Goal: Task Accomplishment & Management: Complete application form

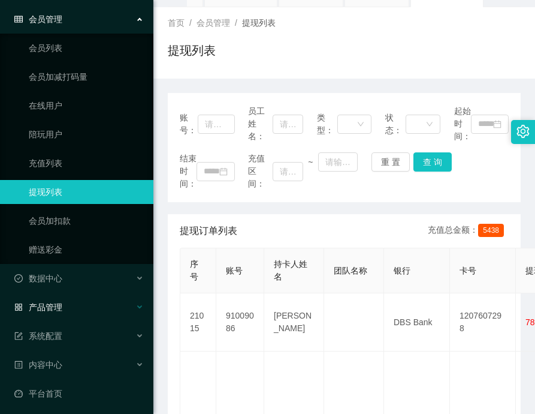
scroll to position [47, 0]
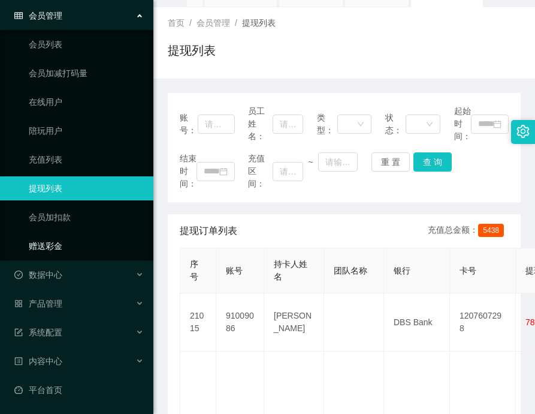
click at [44, 250] on link "赠送彩金" at bounding box center [86, 246] width 115 height 24
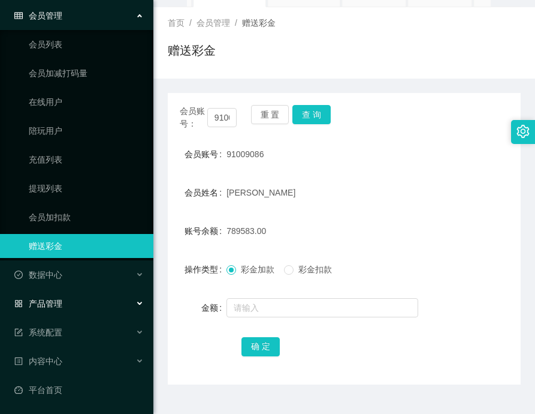
click at [79, 313] on div "产品管理" at bounding box center [77, 303] width 154 height 24
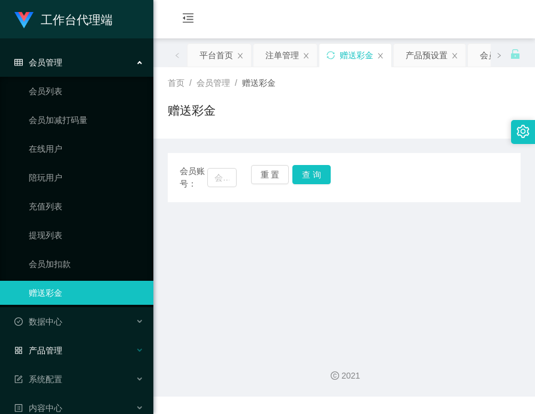
scroll to position [47, 0]
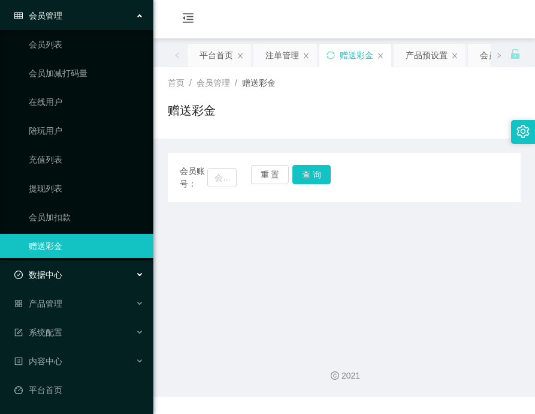
click at [80, 279] on div "数据中心" at bounding box center [77, 275] width 154 height 24
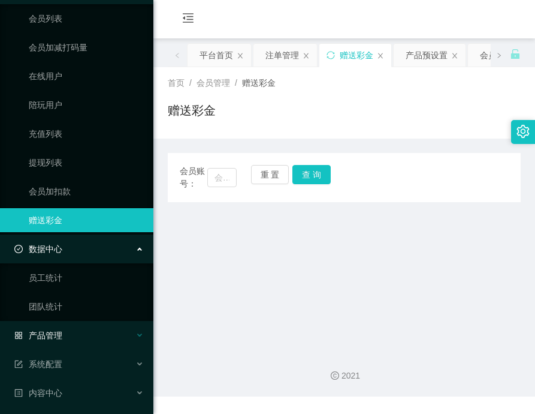
scroll to position [104, 0]
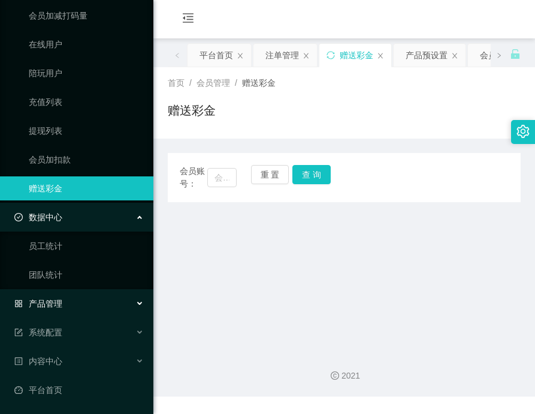
click at [81, 312] on div "产品管理" at bounding box center [77, 303] width 154 height 24
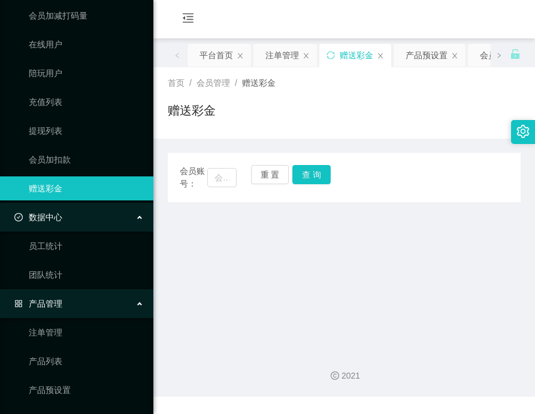
scroll to position [164, 0]
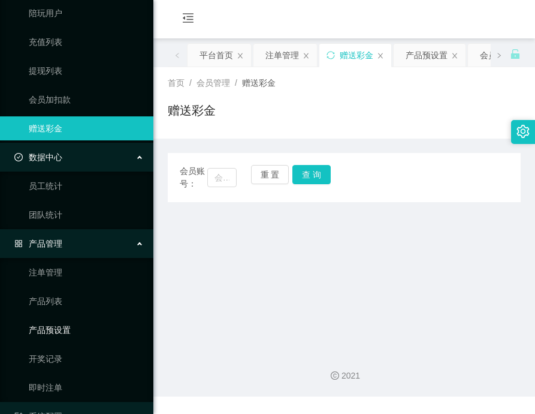
click at [59, 328] on link "产品预设置" at bounding box center [86, 330] width 115 height 24
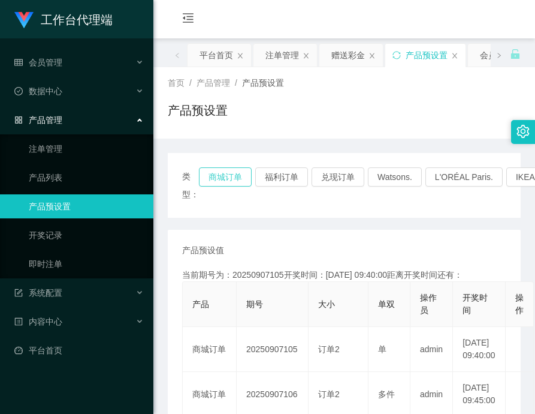
click at [234, 179] on button "商城订单" at bounding box center [225, 176] width 53 height 19
click at [285, 173] on button "福利订单" at bounding box center [281, 176] width 53 height 19
click at [272, 173] on button "福利订单" at bounding box center [281, 176] width 53 height 19
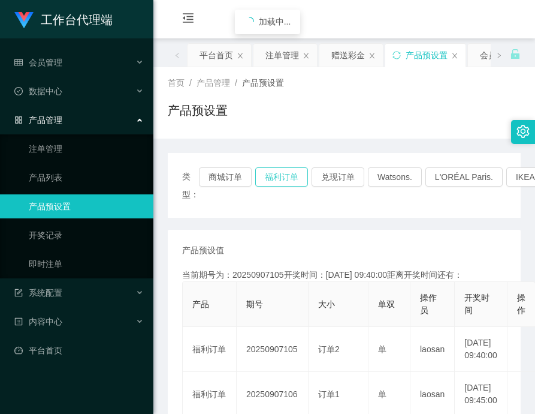
click at [272, 173] on button "福利订单" at bounding box center [281, 176] width 53 height 19
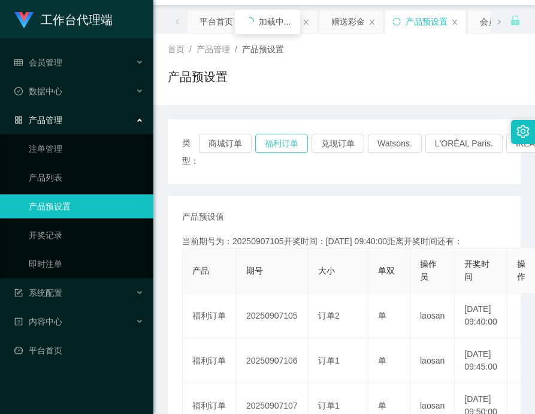
scroll to position [60, 0]
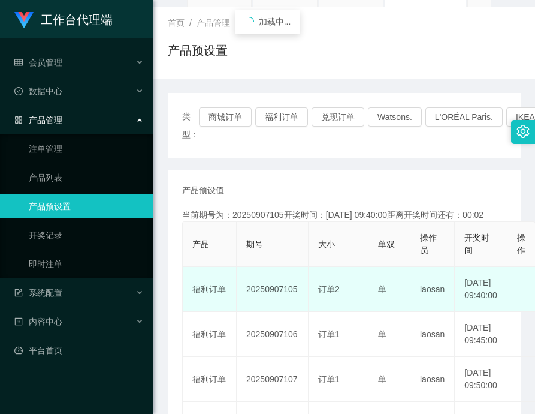
click at [279, 294] on td "20250907105" at bounding box center [273, 289] width 72 height 45
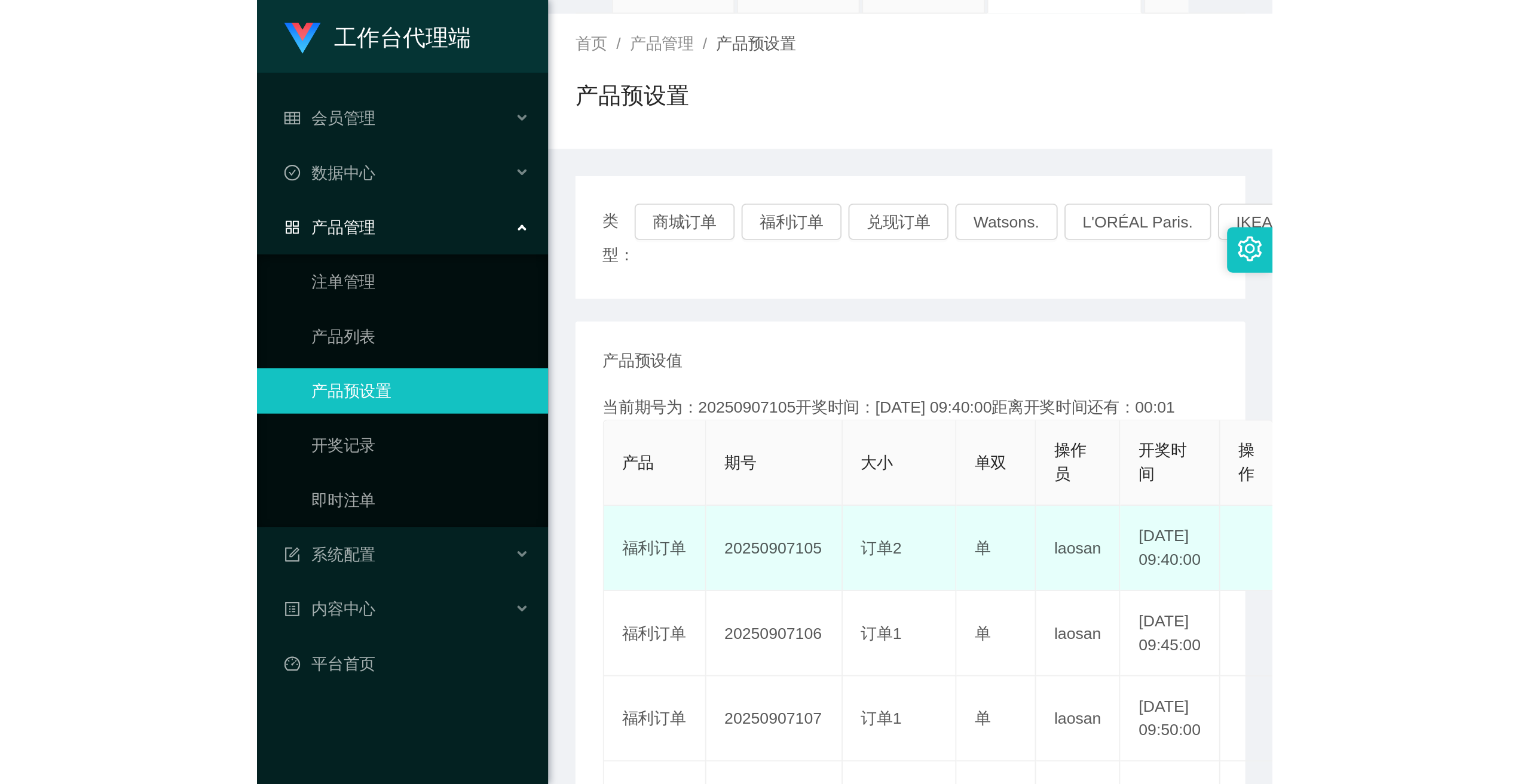
scroll to position [120, 0]
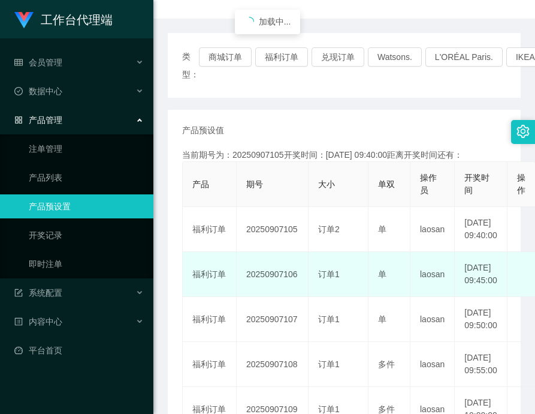
click at [269, 297] on td "20250907106" at bounding box center [273, 274] width 72 height 45
click at [269, 297] on td "20250907107" at bounding box center [273, 274] width 72 height 45
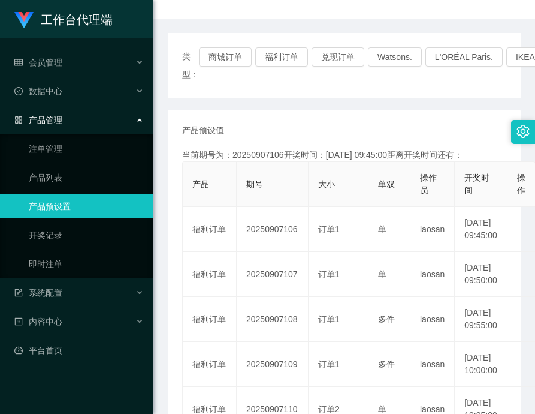
copy td "20250907106"
click at [273, 52] on button "福利订单" at bounding box center [281, 56] width 53 height 19
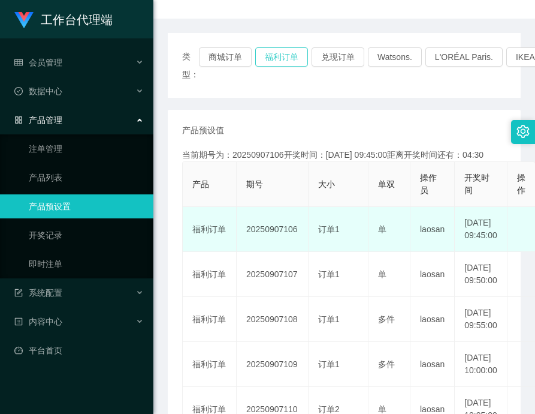
scroll to position [0, 0]
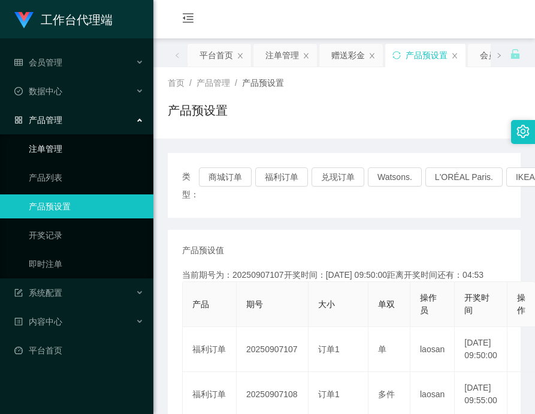
click at [46, 153] on link "注单管理" at bounding box center [86, 149] width 115 height 24
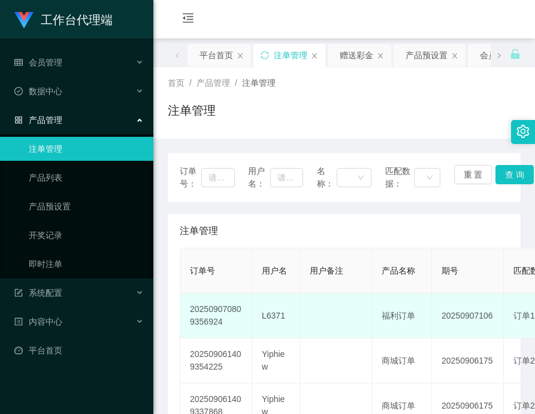
click at [273, 316] on td "L6371" at bounding box center [276, 315] width 48 height 45
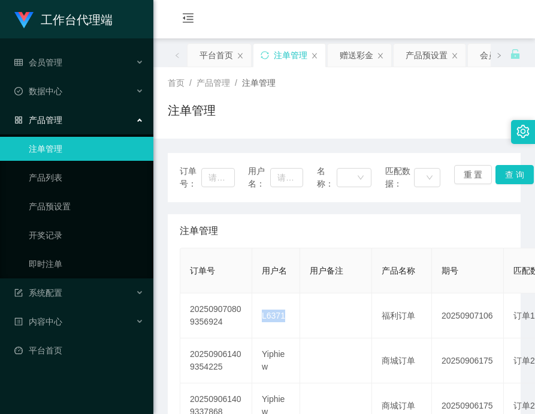
copy td "L6371"
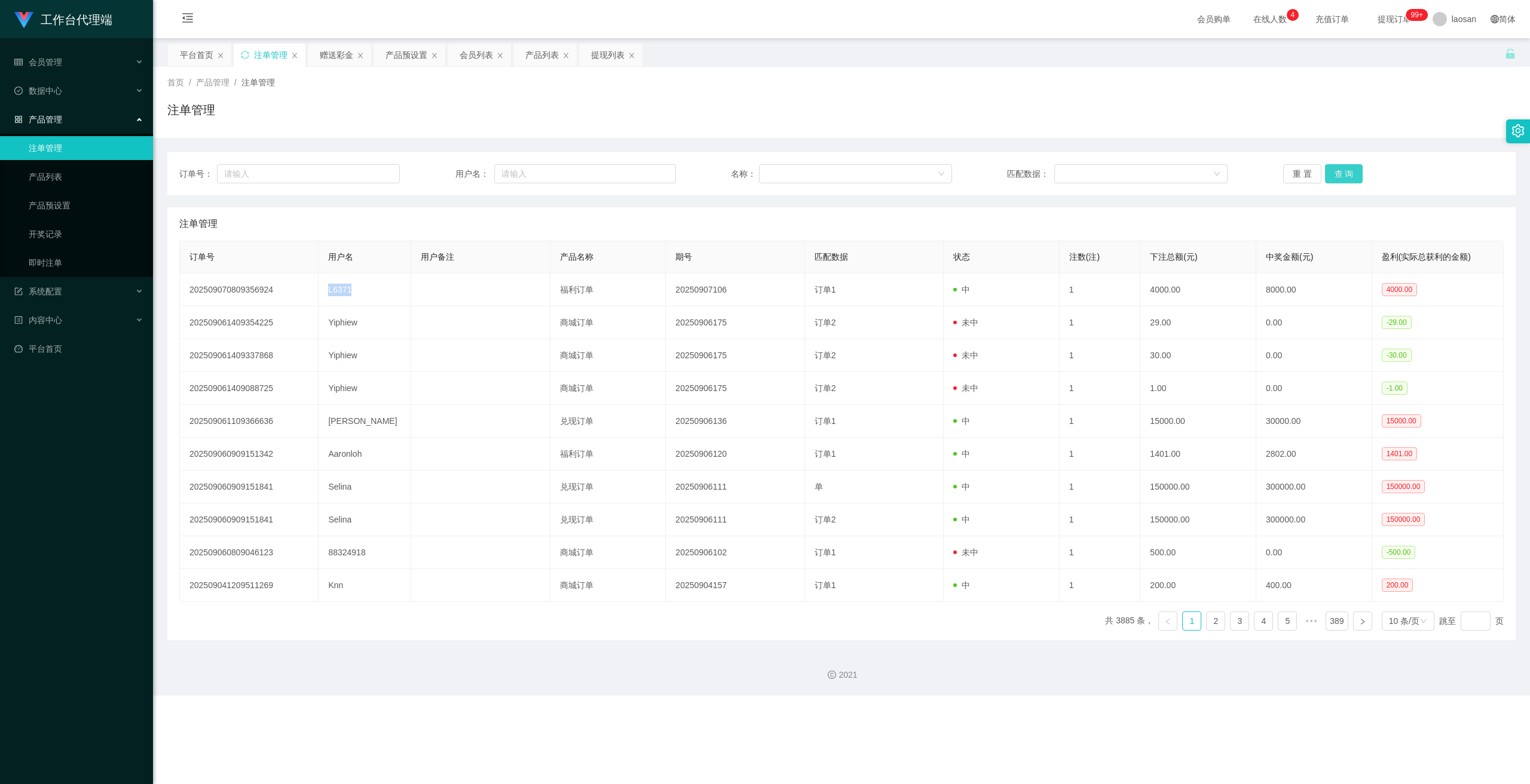
click at [533, 179] on button "查 询" at bounding box center [1344, 173] width 38 height 19
click at [62, 65] on span "会员管理" at bounding box center [38, 63] width 48 height 10
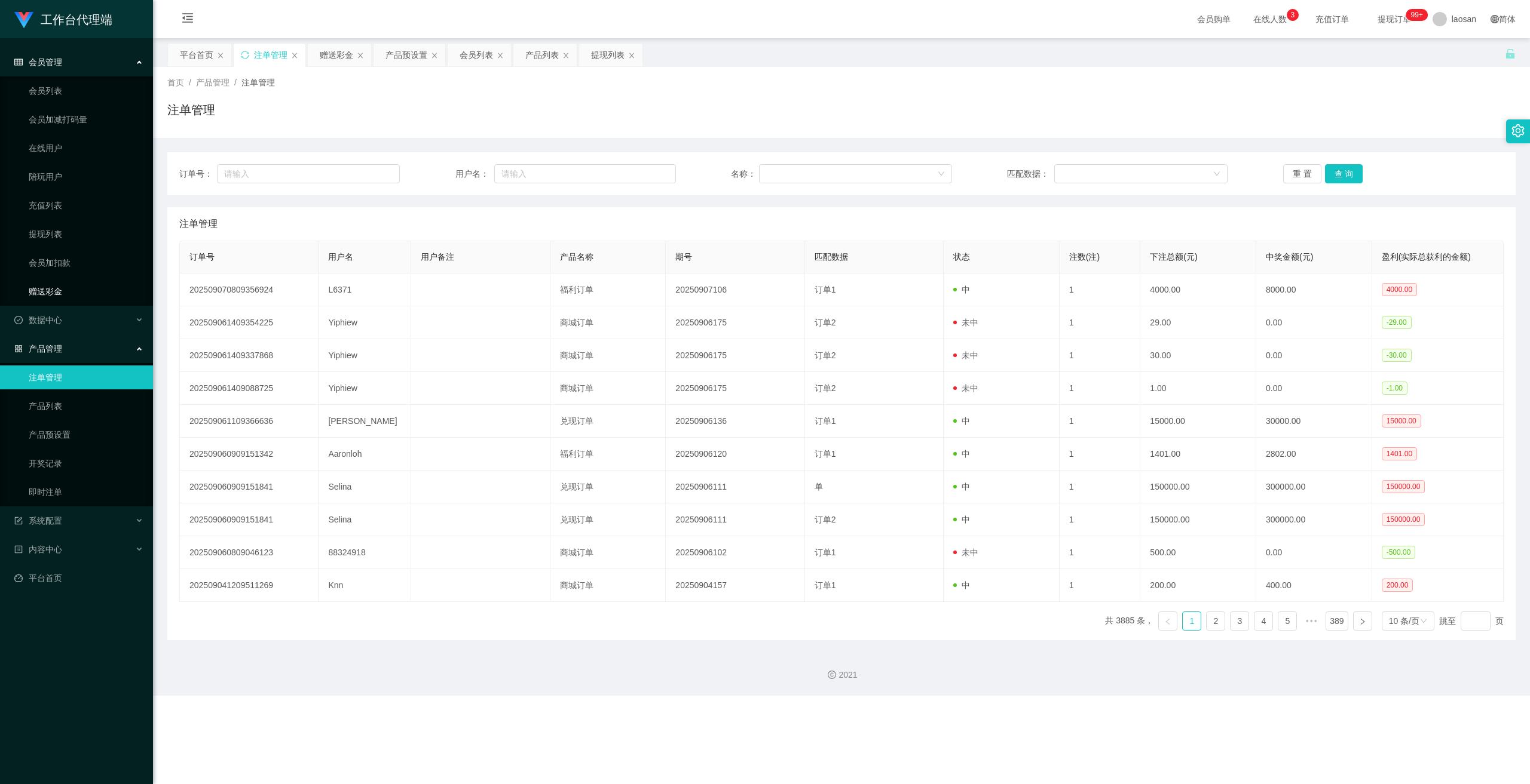
drag, startPoint x: 63, startPoint y: 294, endPoint x: 72, endPoint y: 288, distance: 10.8
click at [63, 295] on link "赠送彩金" at bounding box center [86, 292] width 115 height 24
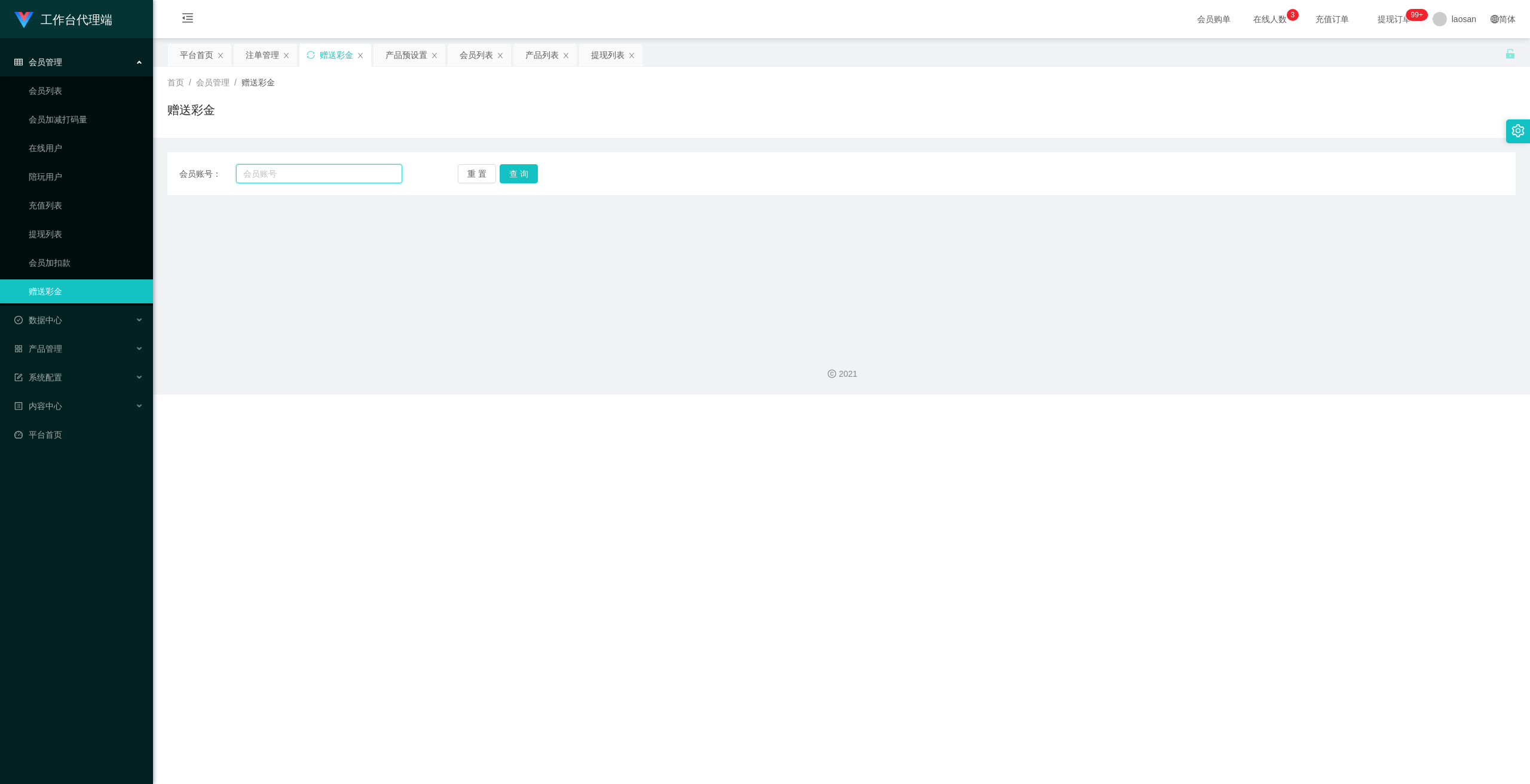
click at [309, 176] on input "text" at bounding box center [319, 173] width 166 height 19
paste input "L6371"
type input "L6371"
click at [509, 173] on button "查 询" at bounding box center [518, 173] width 38 height 19
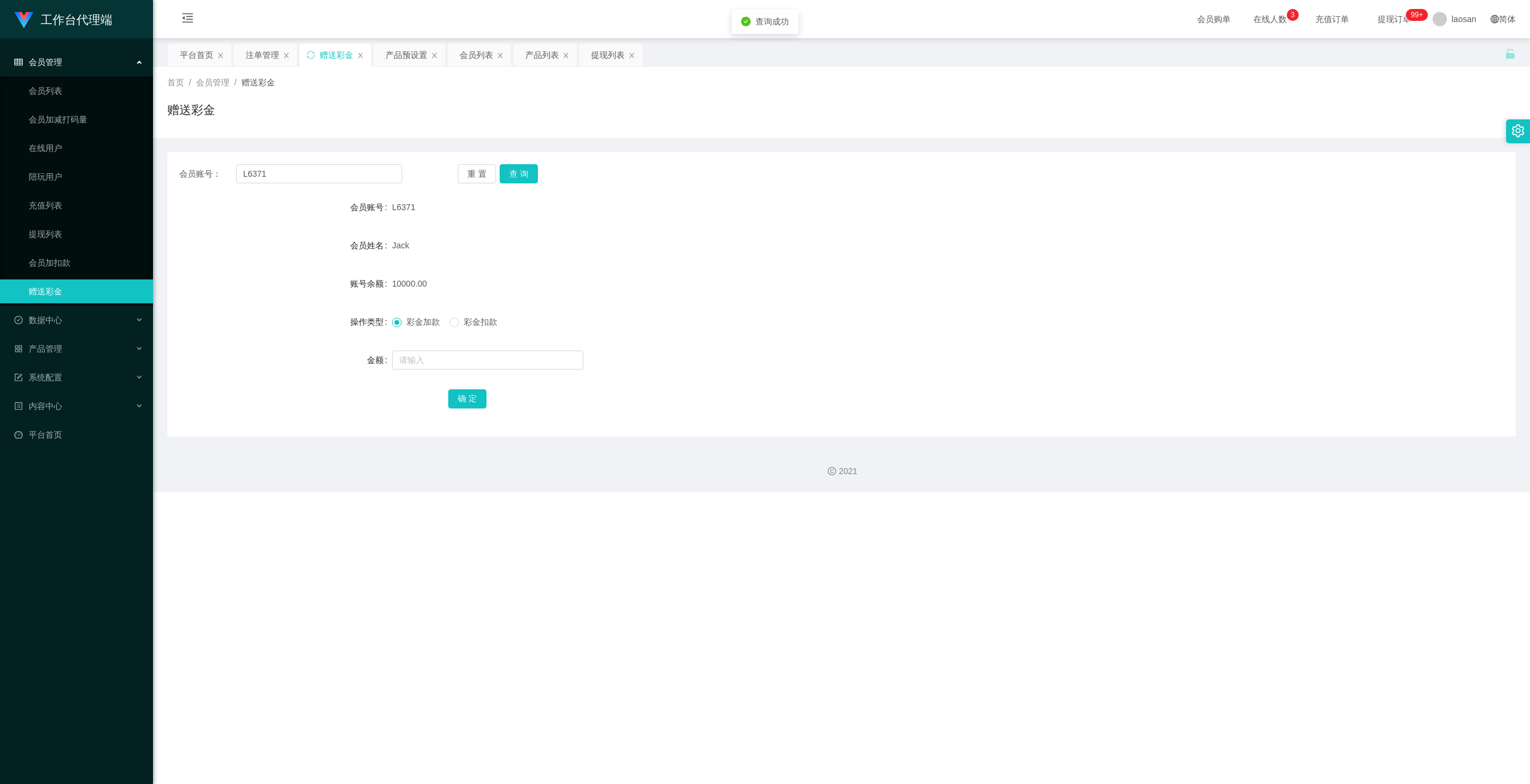
click at [401, 284] on span "10000.00" at bounding box center [409, 284] width 35 height 10
drag, startPoint x: 394, startPoint y: 284, endPoint x: 412, endPoint y: 284, distance: 18.0
click at [412, 284] on span "10000.00" at bounding box center [409, 284] width 35 height 10
copy span "10000"
click at [429, 358] on input "text" at bounding box center [487, 360] width 191 height 19
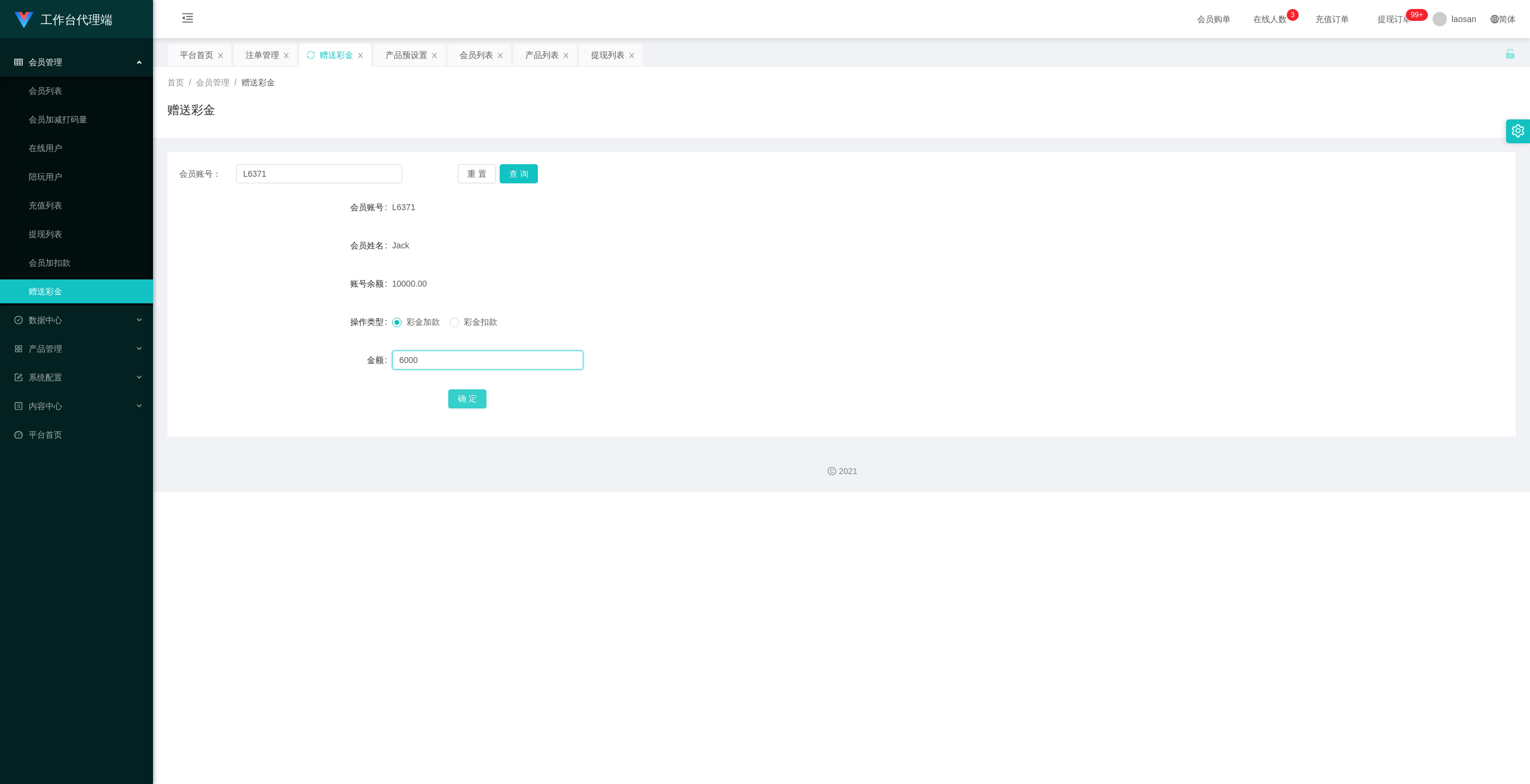
type input "6000"
click at [458, 396] on button "确 定" at bounding box center [467, 398] width 38 height 19
